Goal: Task Accomplishment & Management: Manage account settings

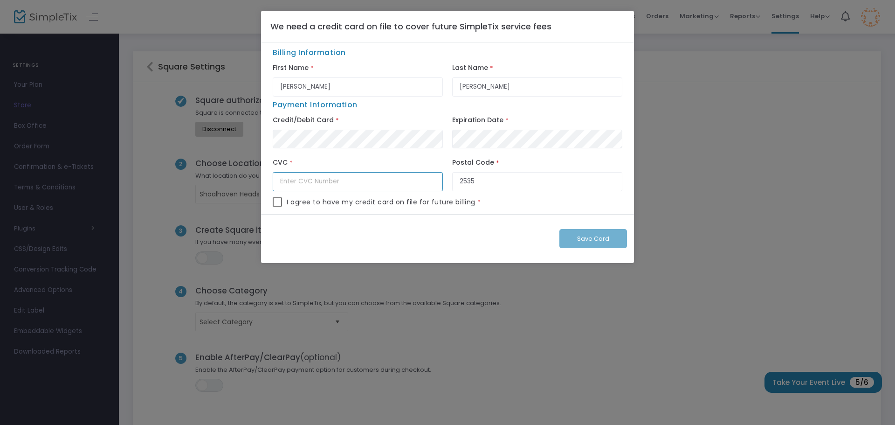
click at [290, 183] on input "text" at bounding box center [358, 181] width 170 height 19
type input "669"
click at [276, 203] on span at bounding box center [277, 201] width 9 height 9
click at [277, 207] on input "checkbox" at bounding box center [277, 207] width 0 height 0
click at [278, 203] on span at bounding box center [277, 201] width 9 height 9
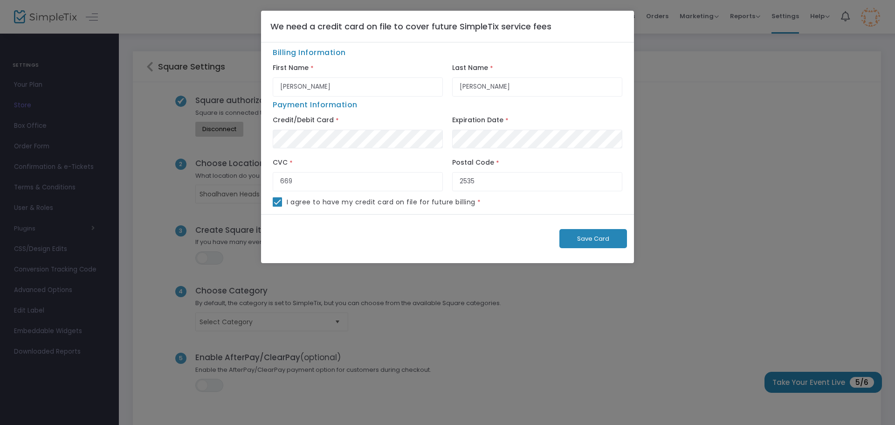
click at [277, 207] on input "checkbox" at bounding box center [277, 207] width 0 height 0
click at [588, 240] on div "Save Card" at bounding box center [447, 238] width 373 height 49
click at [278, 205] on span at bounding box center [277, 201] width 9 height 9
click at [277, 207] on input "checkbox" at bounding box center [277, 207] width 0 height 0
checkbox input "true"
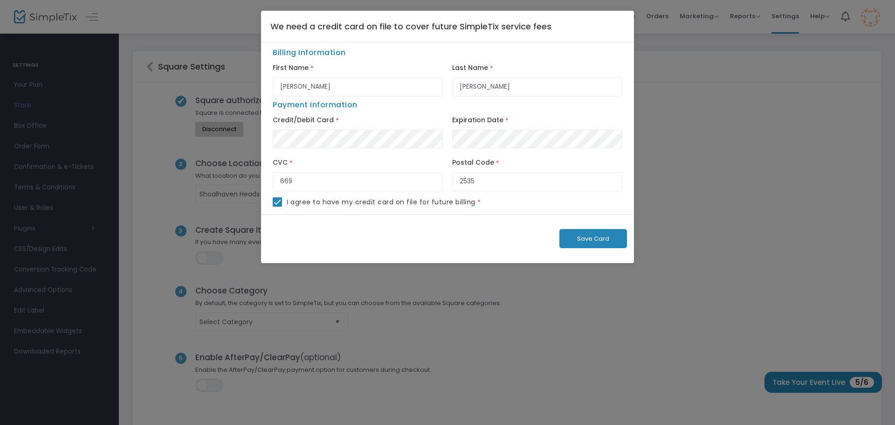
click at [593, 240] on span "Save Card" at bounding box center [593, 238] width 32 height 9
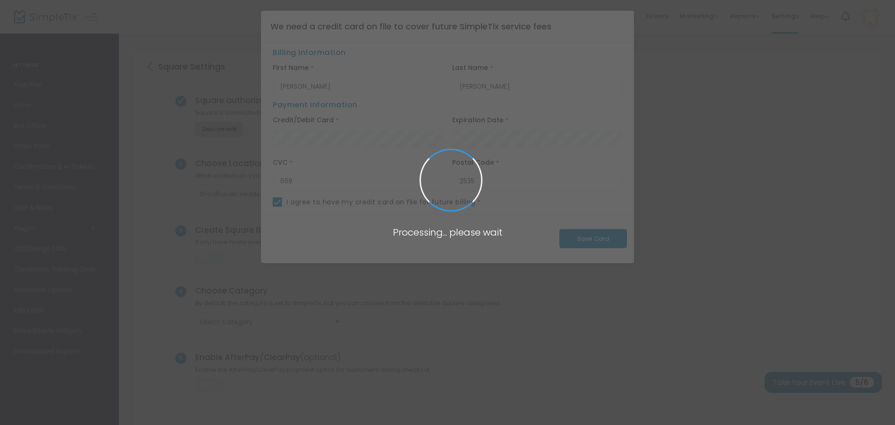
checkbox input "false"
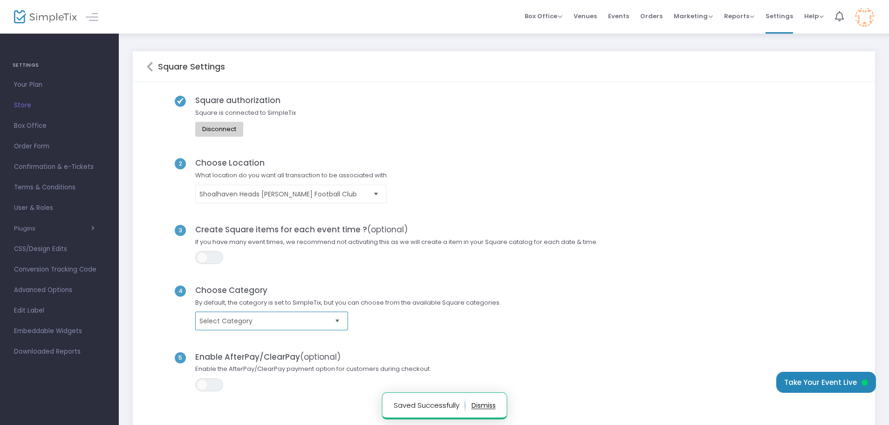
click at [321, 324] on span "Select Category" at bounding box center [265, 320] width 131 height 9
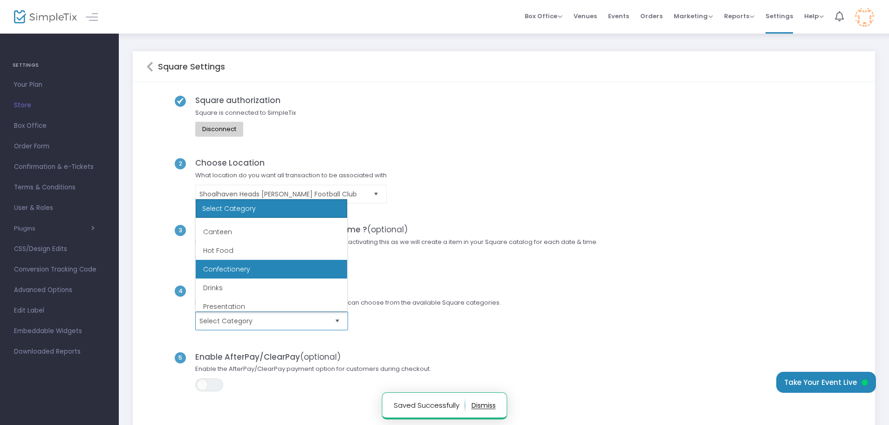
scroll to position [131, 0]
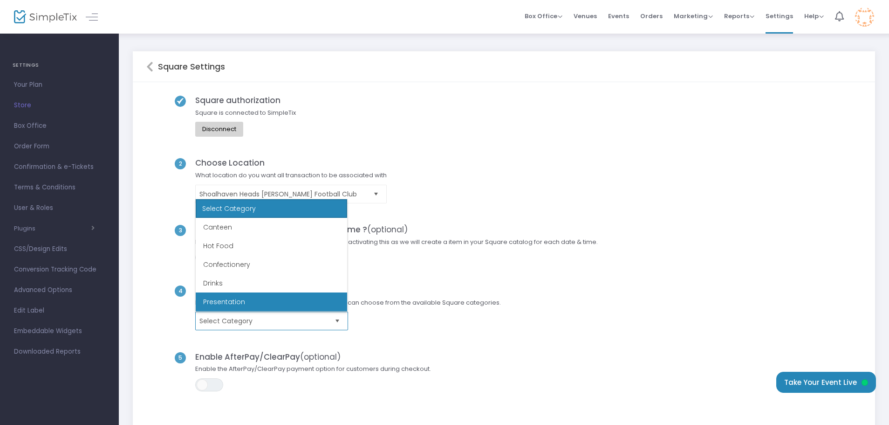
click at [231, 298] on li "Presentation" at bounding box center [272, 301] width 152 height 19
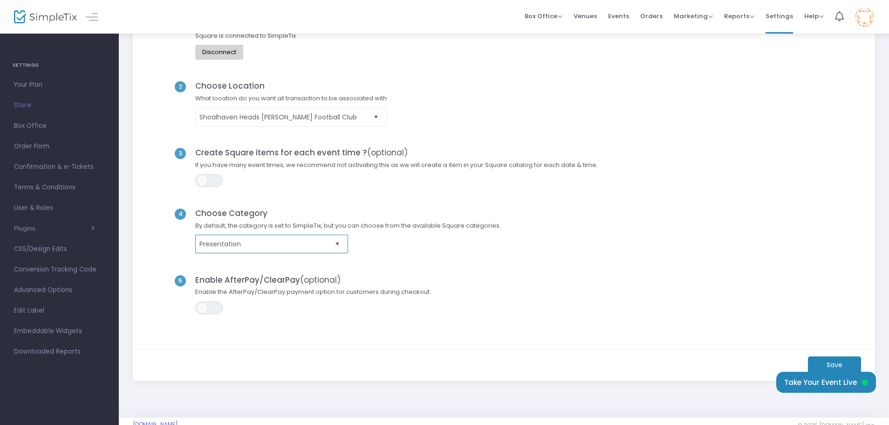
scroll to position [93, 0]
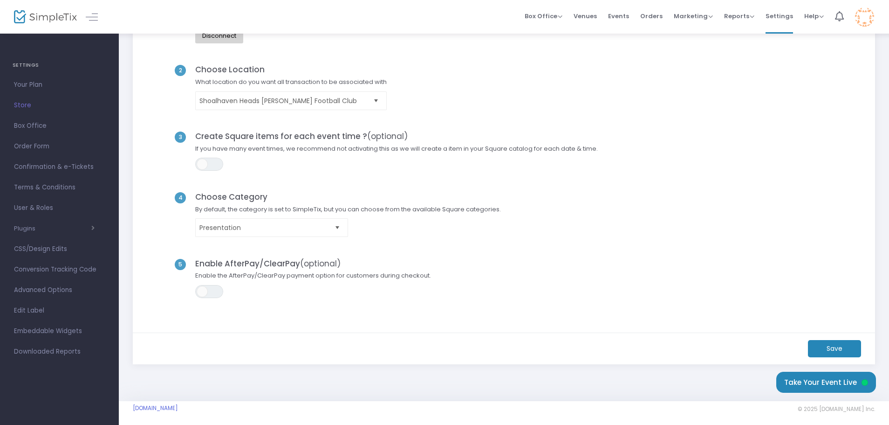
click at [826, 349] on m-button "Save" at bounding box center [834, 348] width 53 height 17
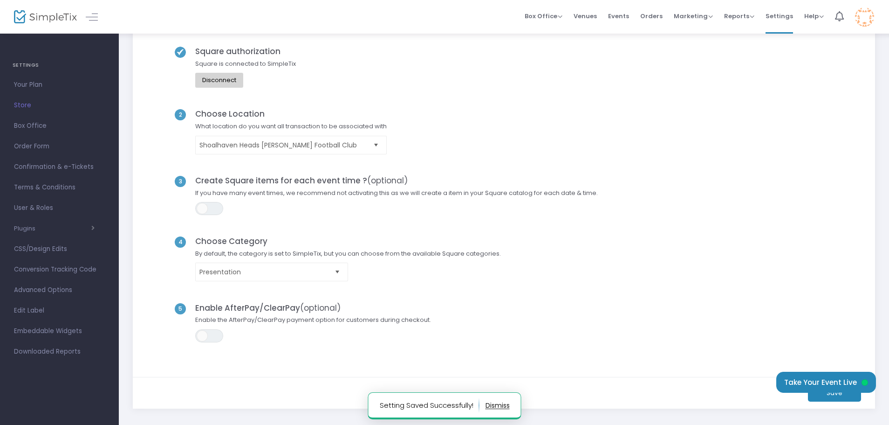
scroll to position [0, 0]
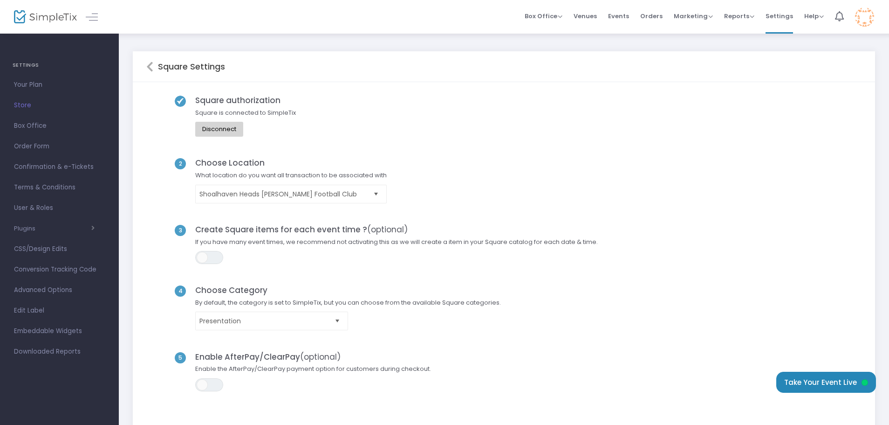
click at [149, 67] on icon at bounding box center [149, 66] width 7 height 11
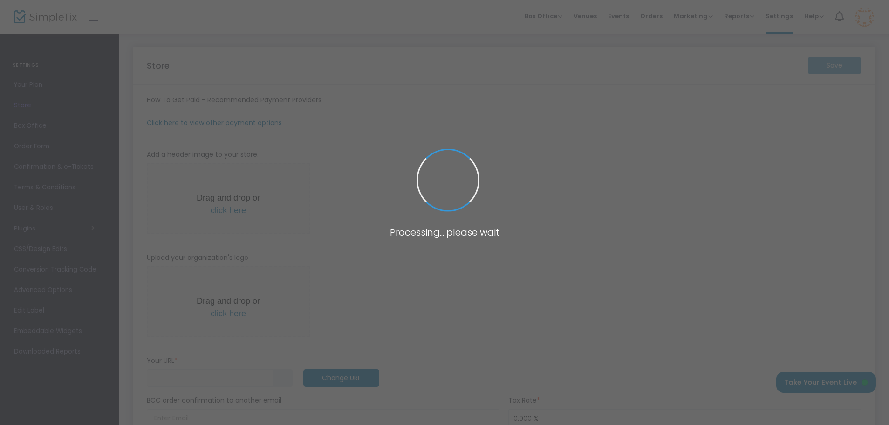
type input "https://HeadsBerryFootballClub"
radio input "false"
radio input "true"
type input "Shoalhaven Heads Berry Football Club"
type input "+61 455 313 039"
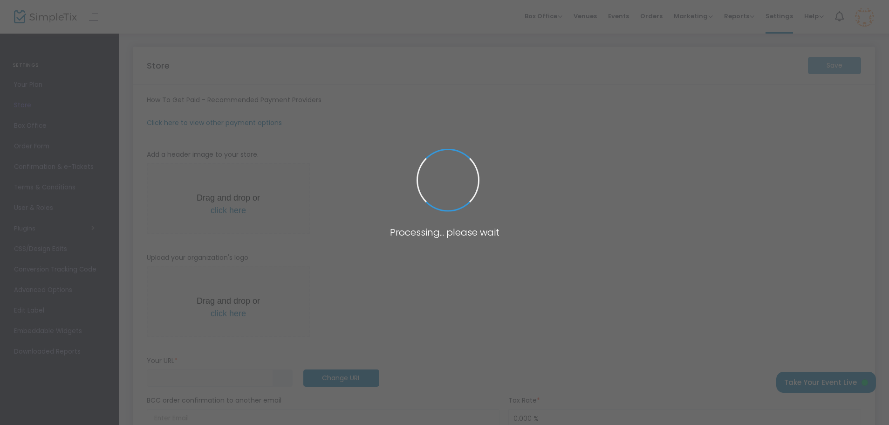
type input "www.facebook.com/headsberryfc"
type input "heads_sharks"
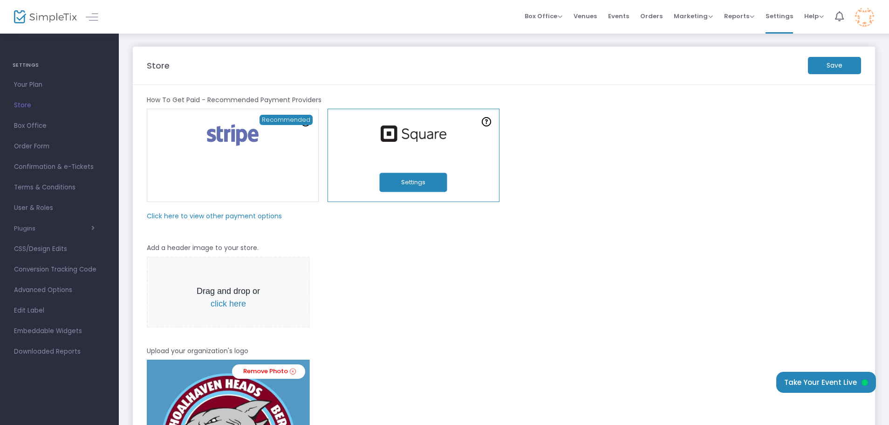
click at [835, 62] on m-button "Save" at bounding box center [834, 65] width 53 height 17
click at [50, 166] on span "Confirmation & e-Tickets" at bounding box center [59, 167] width 91 height 12
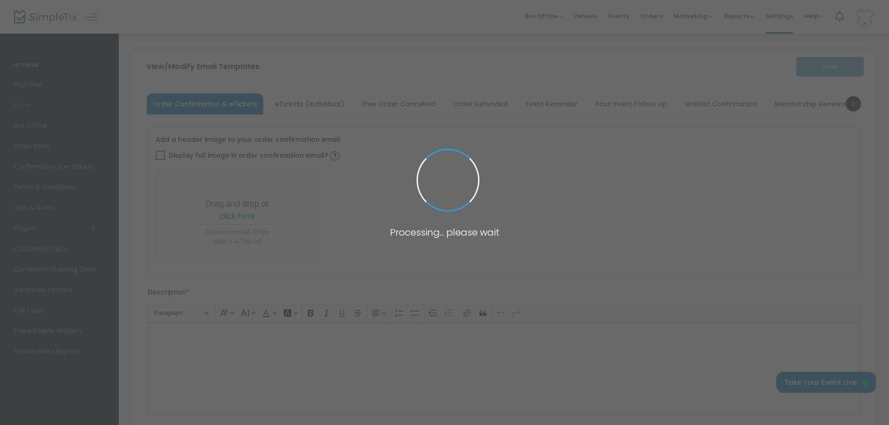
type input "[EMAIL_ADDRESS][DOMAIN_NAME]"
type input "Print and bring this ticket with you"
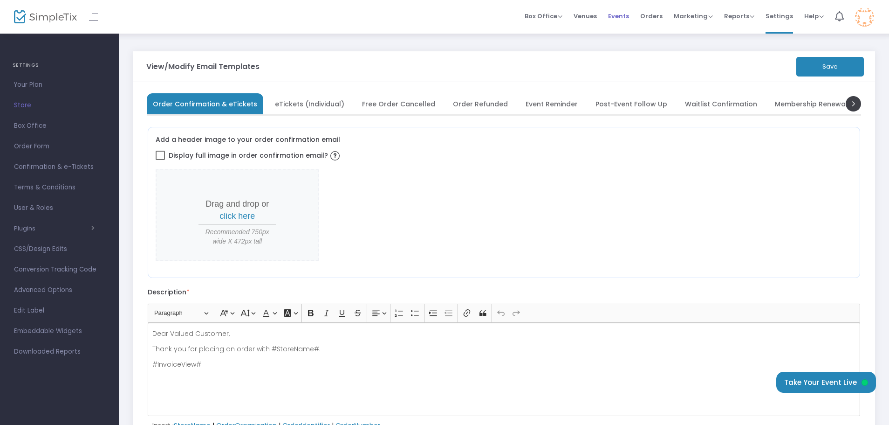
click at [622, 15] on span "Events" at bounding box center [618, 16] width 21 height 24
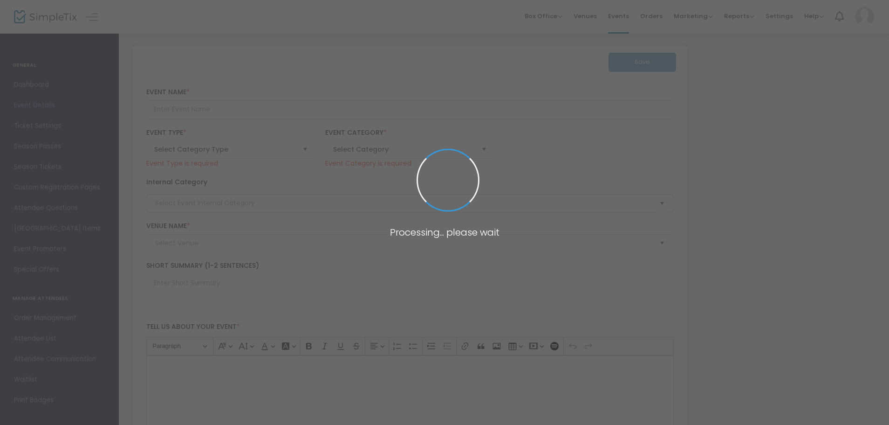
type input "Senior Presentation"
type textarea "SHBFC - 2025 senior presentation"
type input "Buy Tickets"
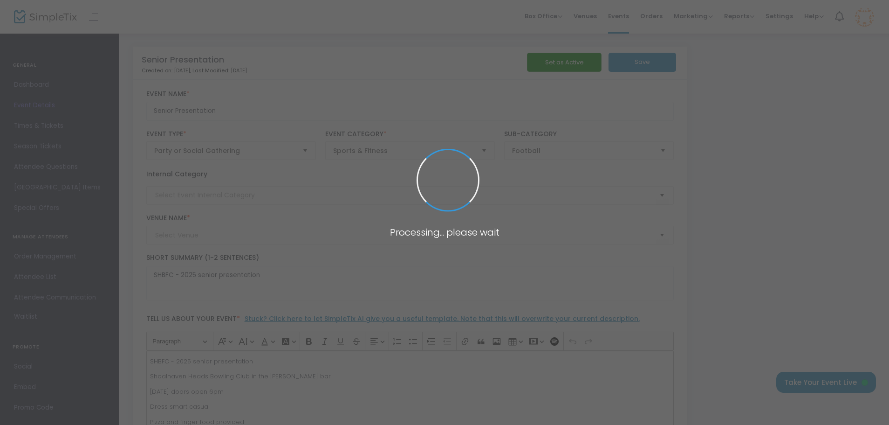
type input "Shoalhaven Heads Bowling and Recreation Club"
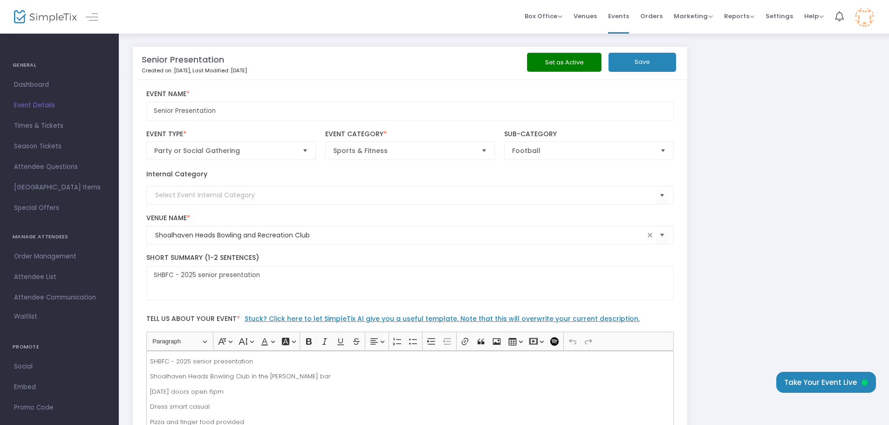
click at [569, 63] on button "Set as Active" at bounding box center [564, 62] width 75 height 19
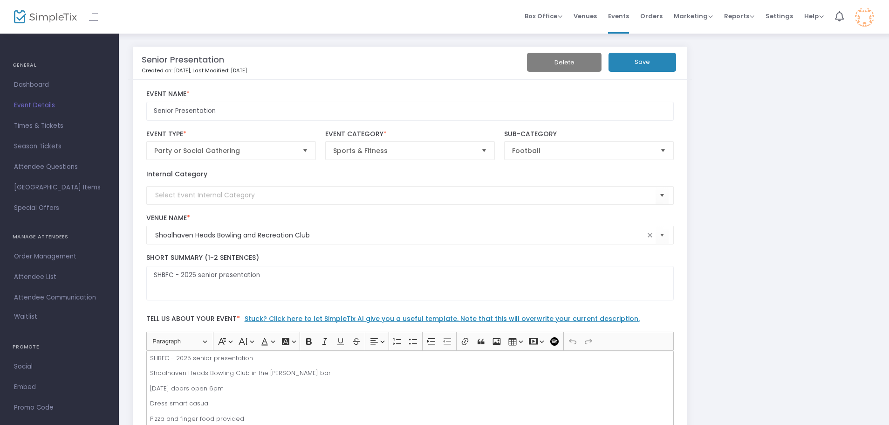
click at [644, 60] on button "Save" at bounding box center [643, 62] width 68 height 19
